Goal: Task Accomplishment & Management: Manage account settings

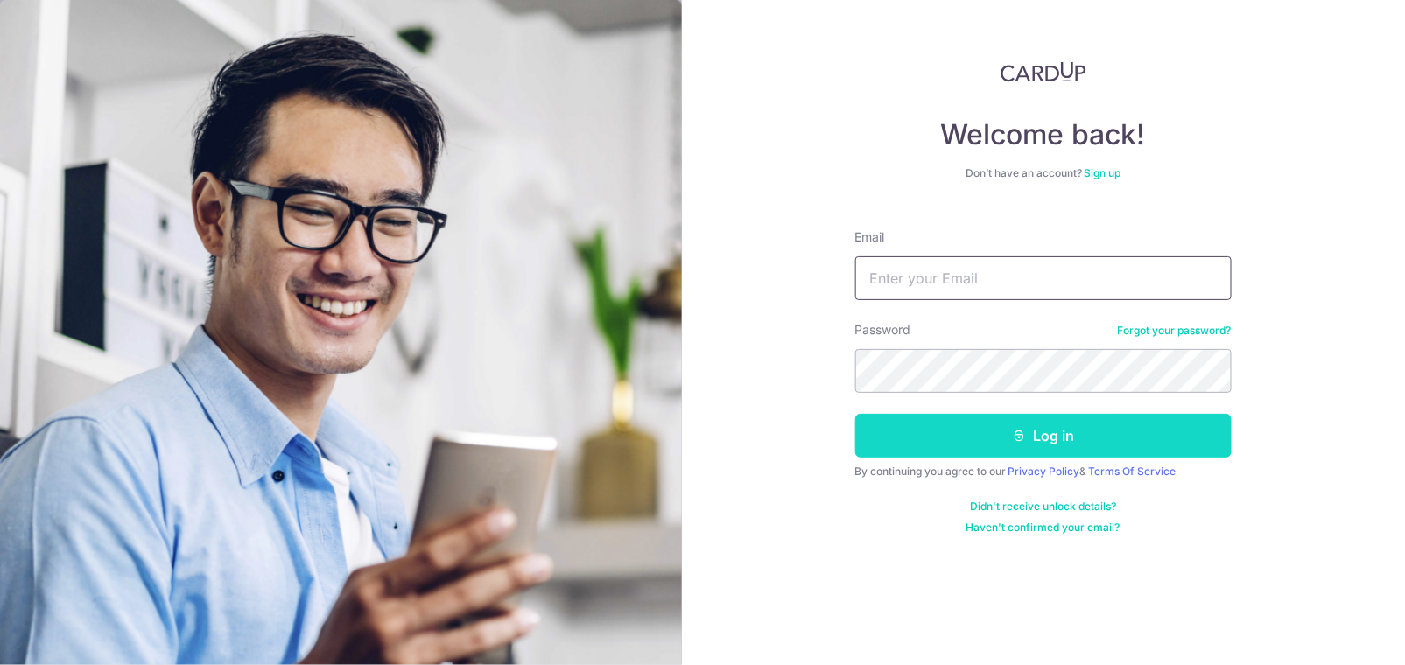
type input "[EMAIL_ADDRESS][DOMAIN_NAME]"
click at [1062, 439] on button "Log in" at bounding box center [1043, 436] width 376 height 44
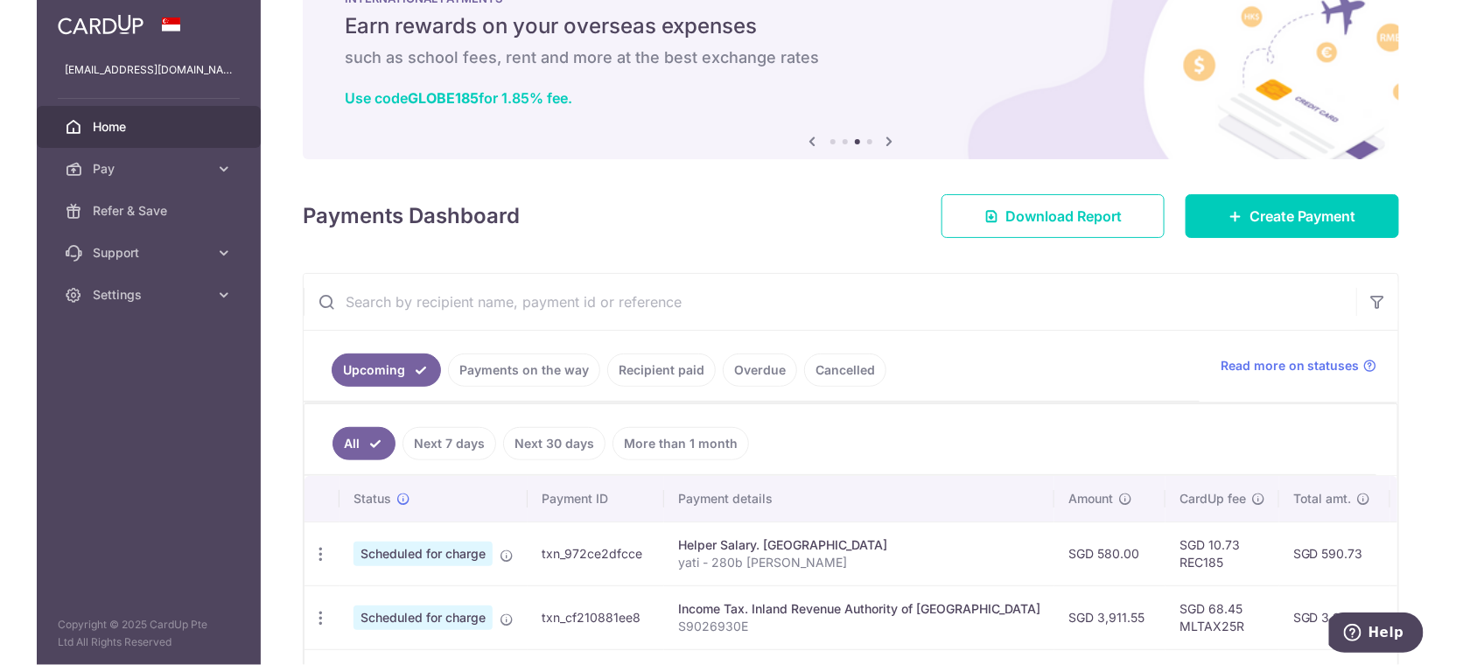
scroll to position [194, 0]
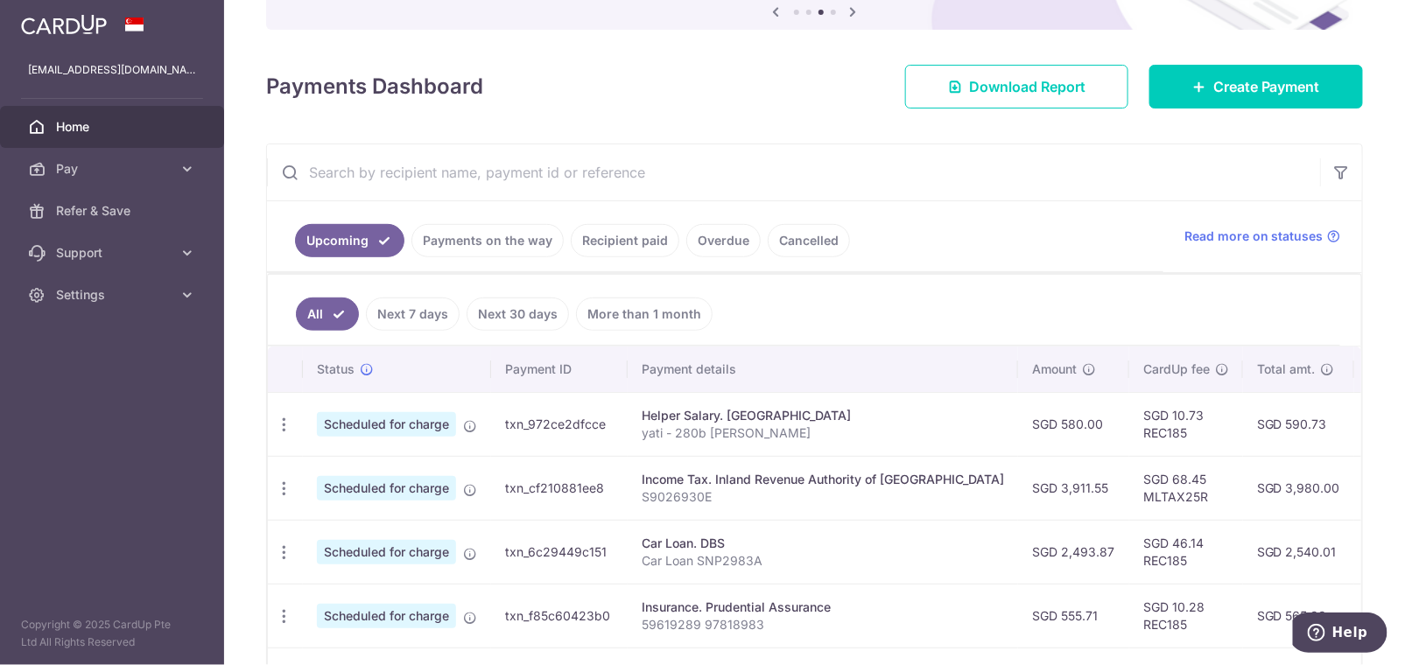
click at [969, 303] on ul "All Next 7 days Next 30 days More than 1 month" at bounding box center [804, 310] width 1072 height 71
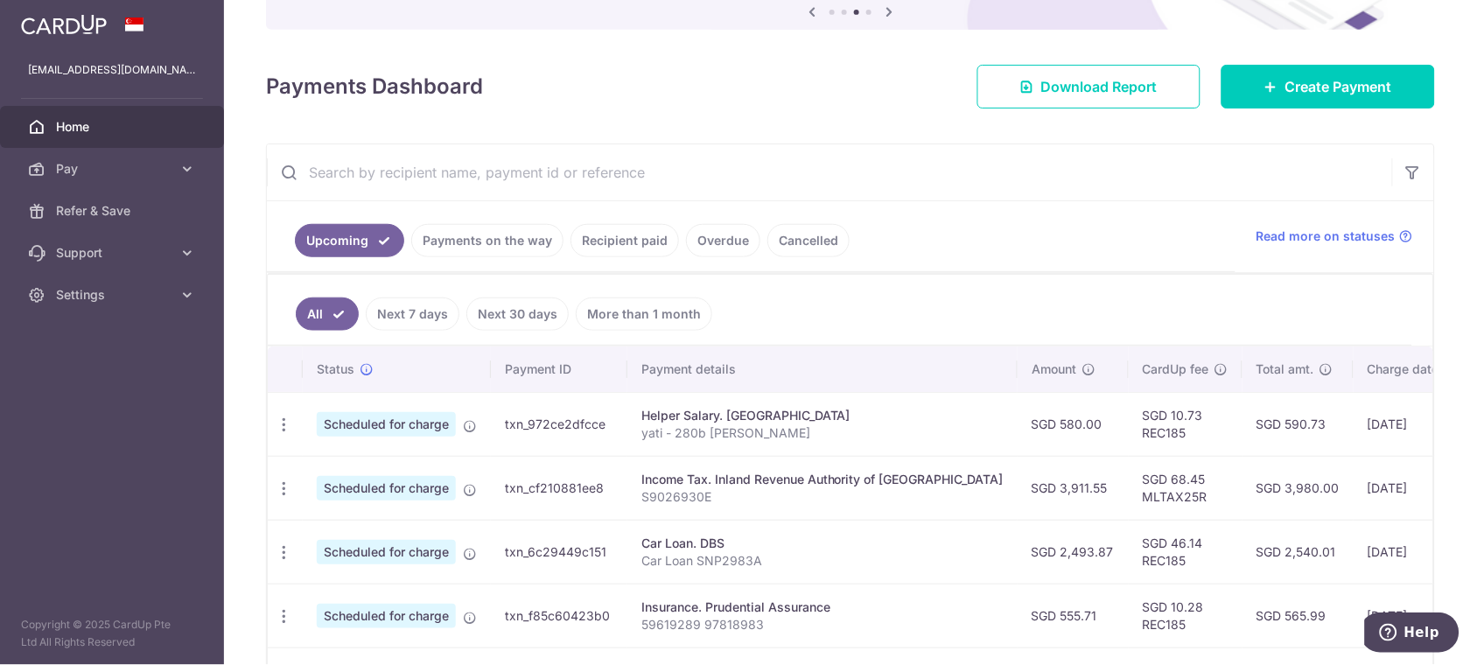
drag, startPoint x: 1280, startPoint y: 312, endPoint x: 860, endPoint y: 261, distance: 423.1
click at [1280, 312] on ul "All Next 7 days Next 30 days More than 1 month" at bounding box center [840, 310] width 1145 height 71
click at [601, 232] on link "Recipient paid" at bounding box center [625, 240] width 109 height 33
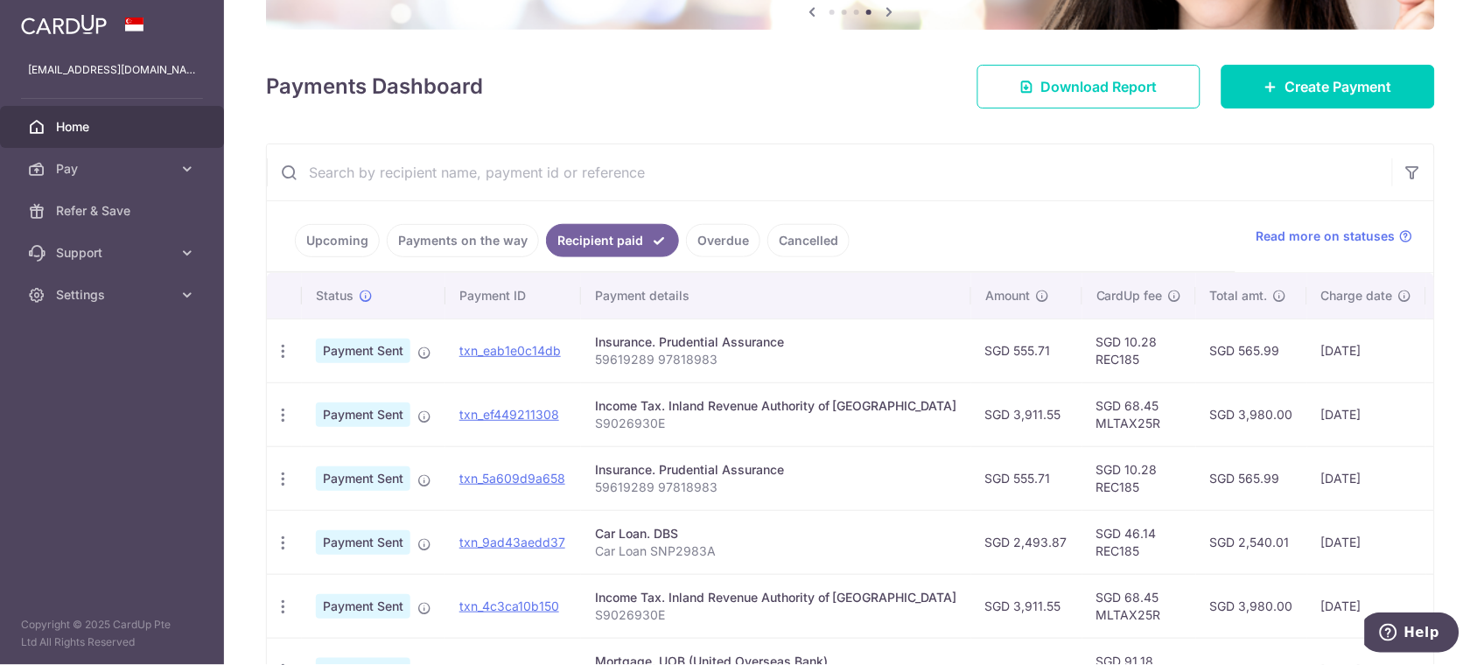
click at [341, 256] on link "Upcoming" at bounding box center [337, 240] width 85 height 33
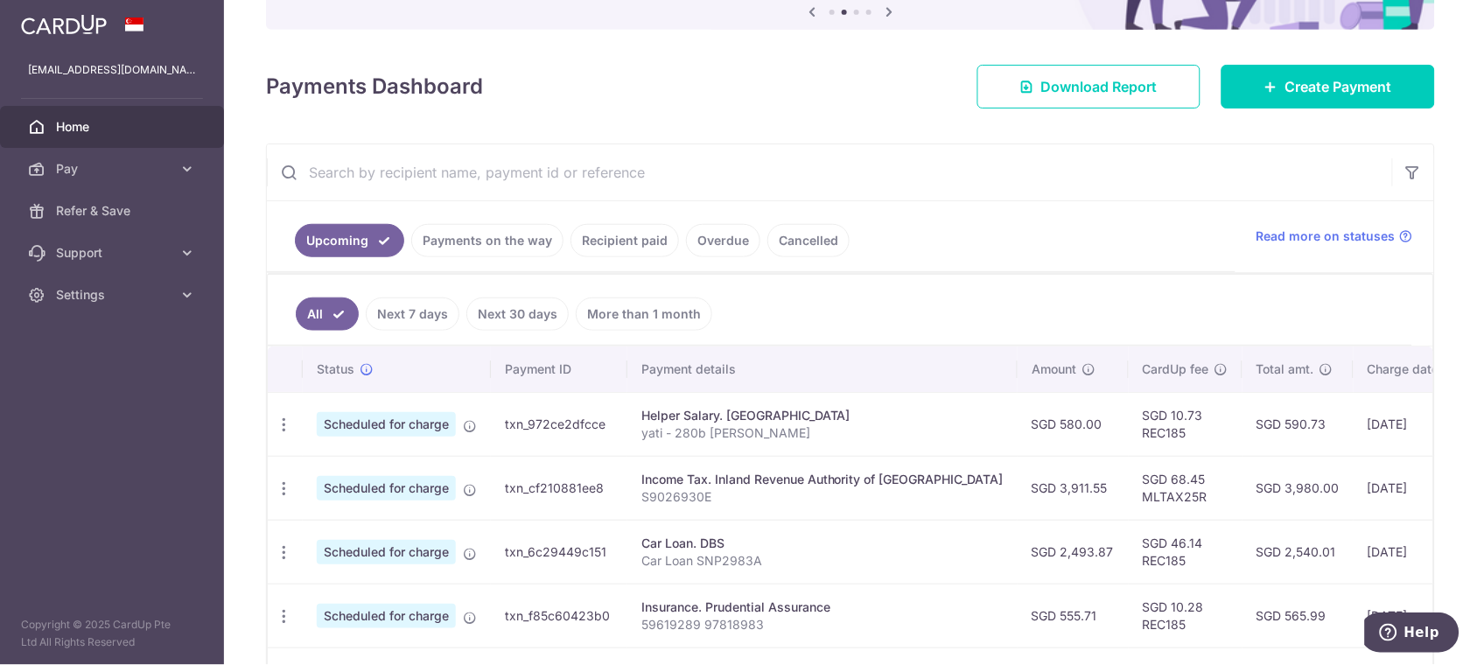
drag, startPoint x: 284, startPoint y: 429, endPoint x: 312, endPoint y: 441, distance: 30.6
click at [284, 429] on icon "button" at bounding box center [284, 425] width 18 height 18
click at [362, 469] on span "Update payment" at bounding box center [377, 472] width 119 height 21
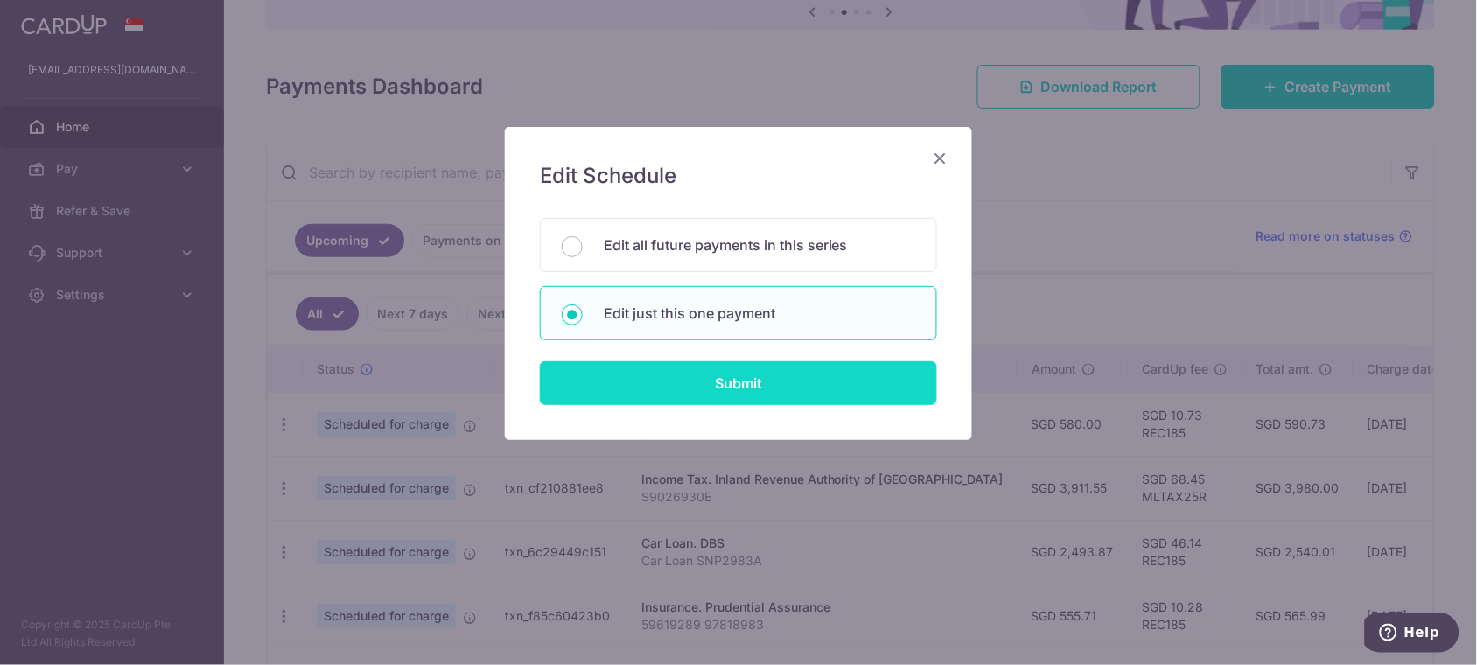
click at [690, 370] on input "Submit" at bounding box center [738, 383] width 397 height 44
radio input "true"
type input "580.00"
type input "[DATE]"
type input "yati - 280b [PERSON_NAME]"
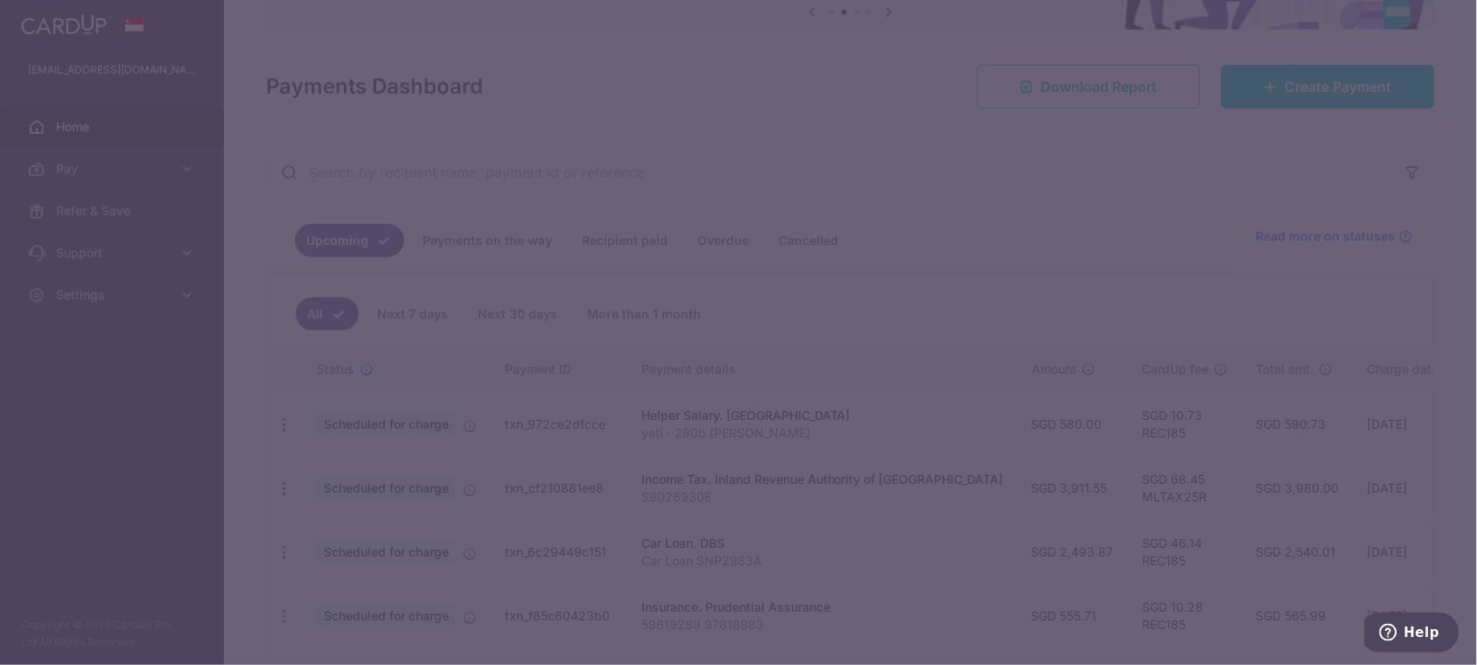
type input "REC185"
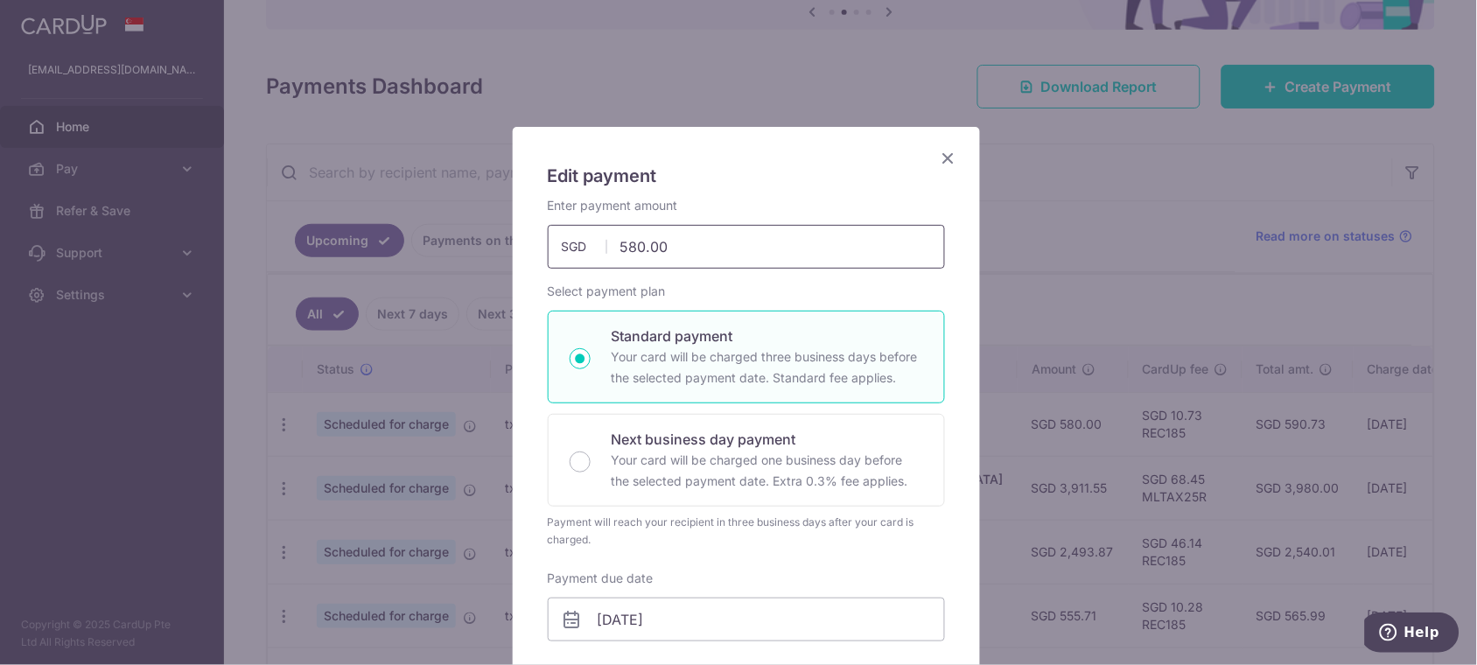
drag, startPoint x: 713, startPoint y: 249, endPoint x: 290, endPoint y: 237, distance: 423.7
click at [290, 237] on div "Edit payment By clicking apply, you will make changes to all payments to Nurhay…" at bounding box center [738, 332] width 1477 height 665
type input "677.47"
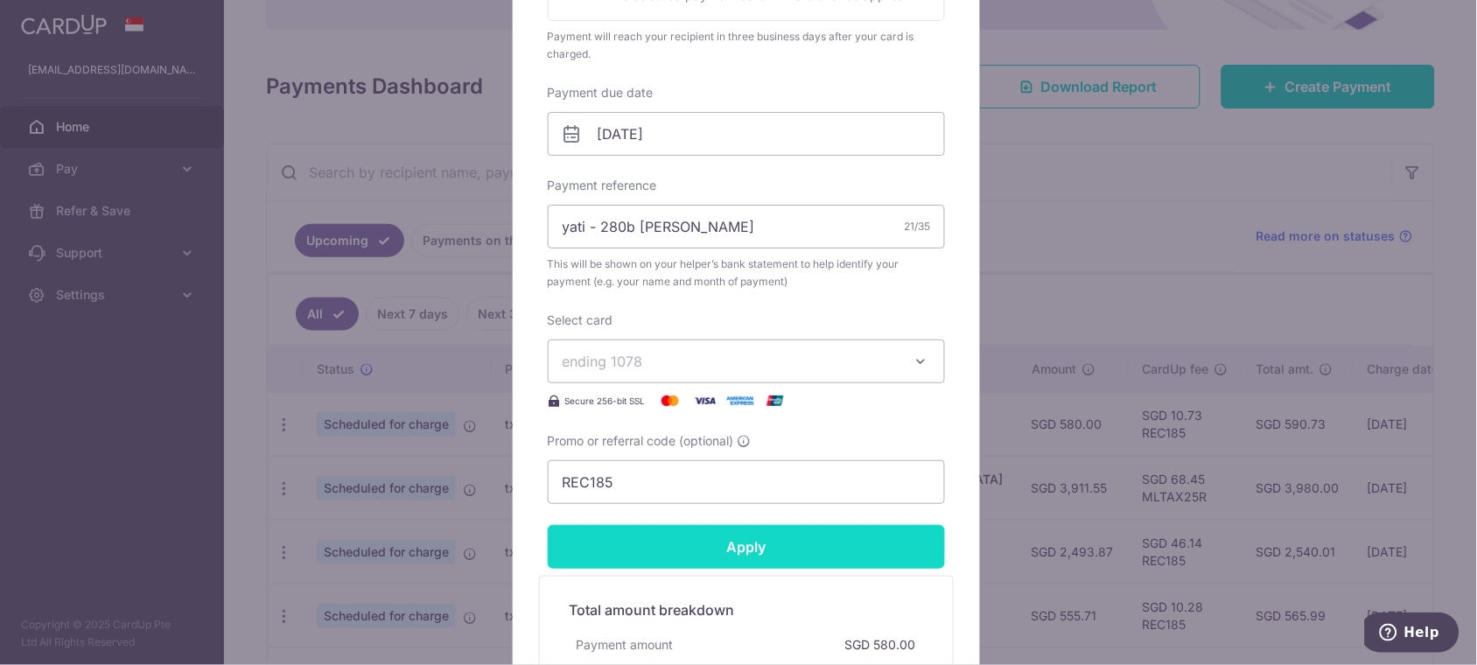
click at [774, 545] on input "Apply" at bounding box center [746, 547] width 397 height 44
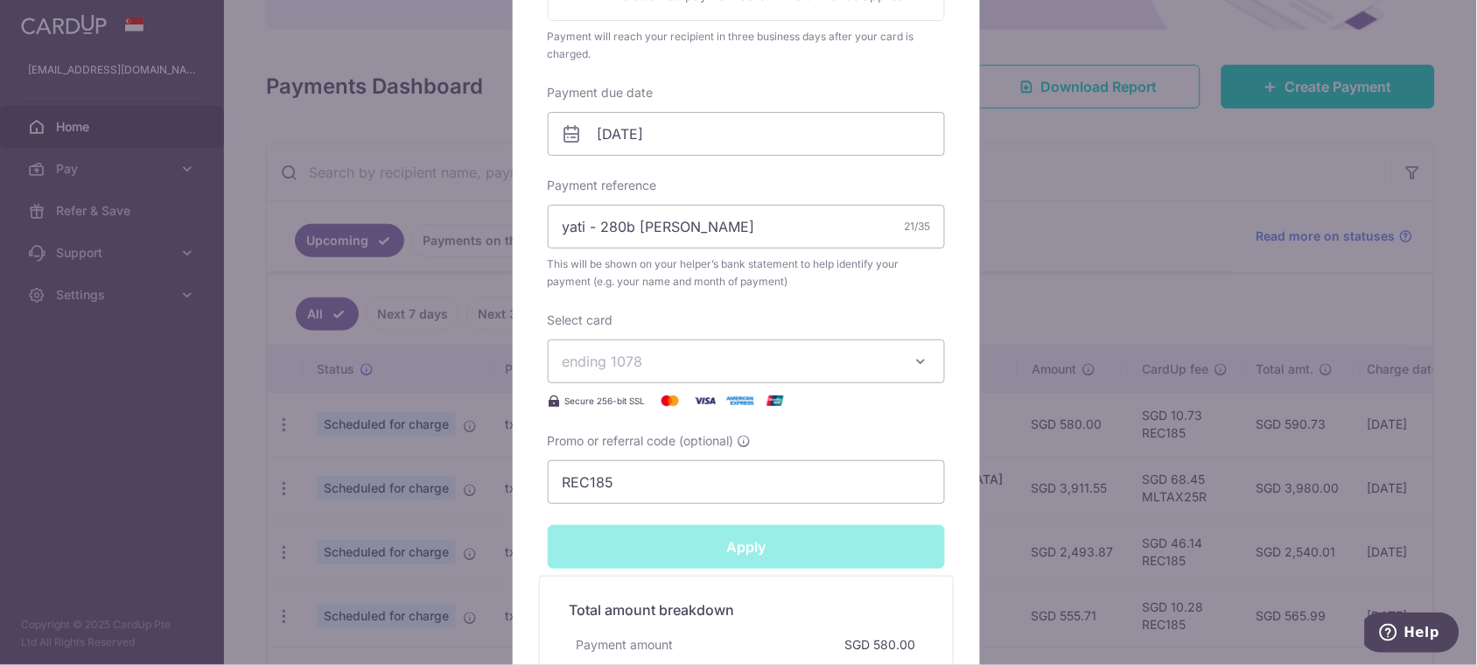
type input "Successfully Applied"
click at [1063, 129] on div "Edit payment By clicking apply, you will make changes to all payments to Nurhay…" at bounding box center [738, 332] width 1477 height 665
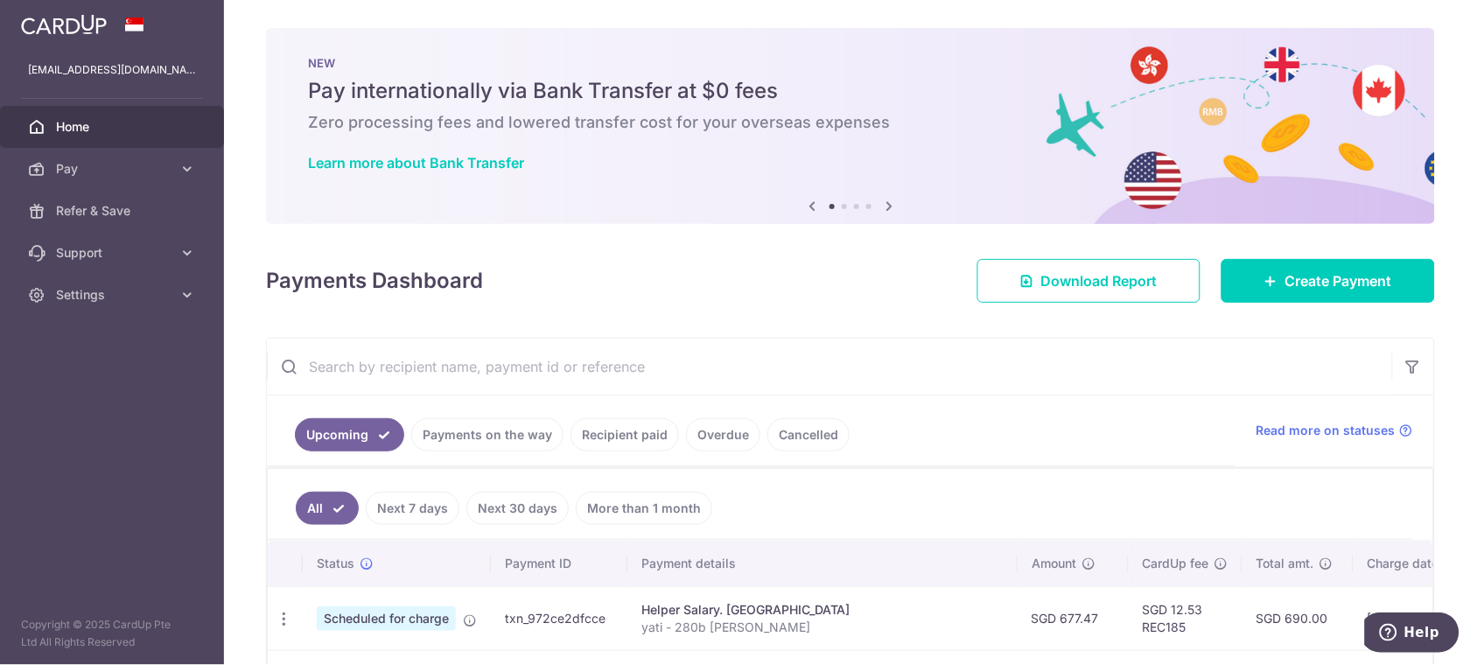
scroll to position [194, 0]
